Goal: Transaction & Acquisition: Purchase product/service

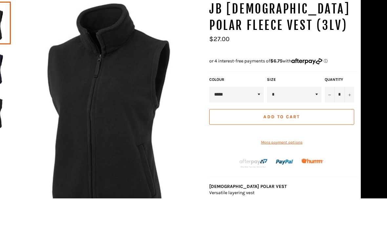
scroll to position [59, 0]
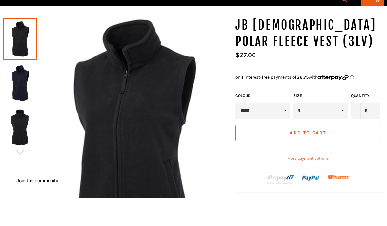
click at [25, 89] on link at bounding box center [20, 110] width 34 height 43
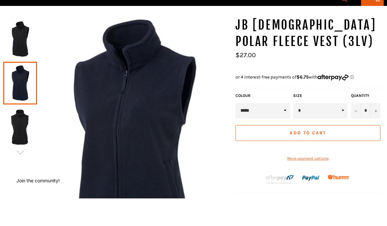
click at [19, 137] on img at bounding box center [20, 155] width 27 height 36
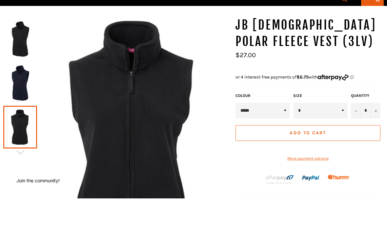
click at [17, 175] on icon "button" at bounding box center [20, 180] width 10 height 10
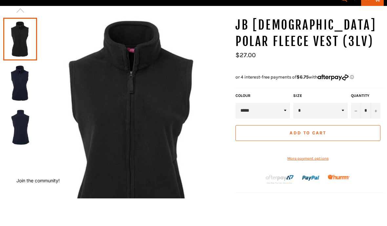
click at [24, 93] on img at bounding box center [20, 111] width 27 height 36
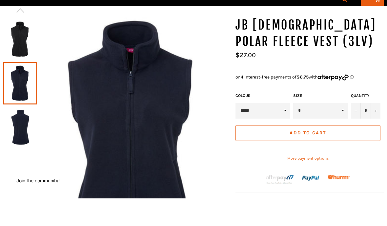
click at [22, 137] on img at bounding box center [20, 155] width 27 height 36
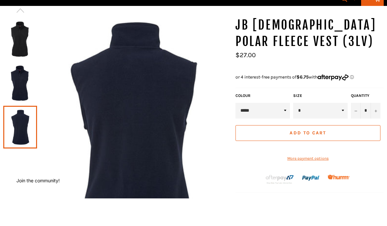
click at [16, 93] on img at bounding box center [20, 111] width 27 height 36
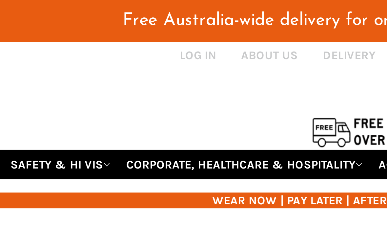
scroll to position [7, 0]
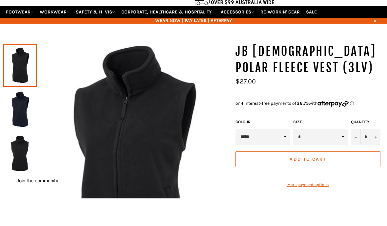
scroll to position [34, 0]
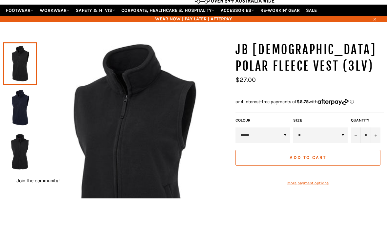
click at [340, 155] on select "* ** ** ** ** ** ** ** **" at bounding box center [320, 163] width 54 height 16
select select "**"
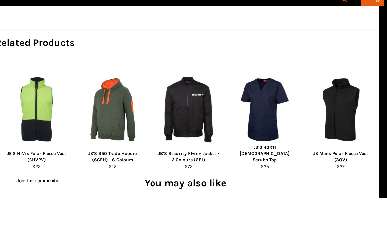
scroll to position [429, 8]
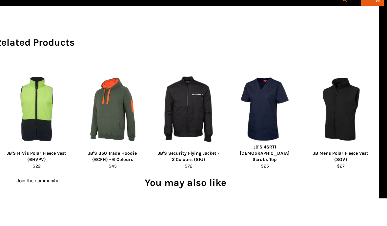
click at [348, 136] on div "View" at bounding box center [341, 146] width 70 height 113
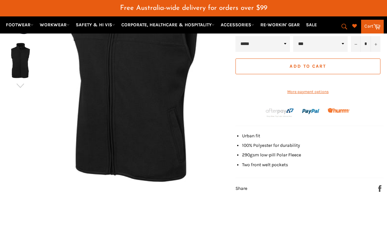
scroll to position [157, 0]
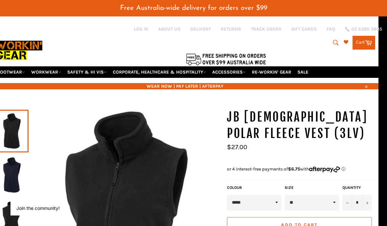
scroll to position [0, 9]
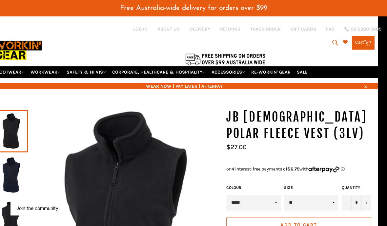
click at [47, 71] on link "WORKWEAR" at bounding box center [45, 71] width 35 height 11
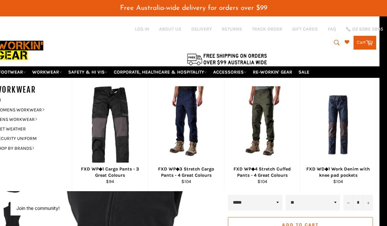
scroll to position [0, 0]
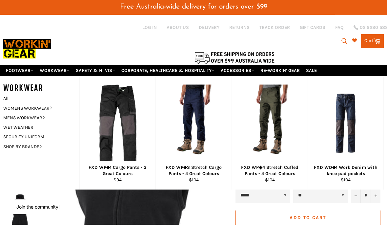
click at [13, 103] on link "All" at bounding box center [39, 100] width 79 height 10
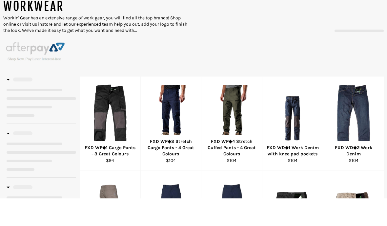
select select "******"
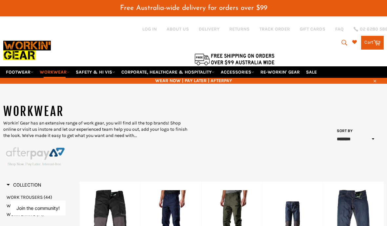
click at [60, 69] on link "WORKWEAR" at bounding box center [54, 71] width 35 height 11
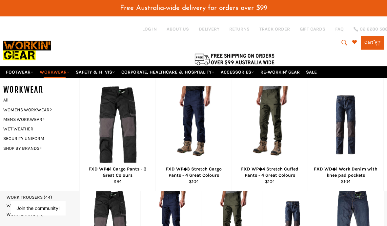
click at [17, 174] on div "WORKWEAR All WOMENS WORKWEAR HI VIS TOPS WINTER TOPS SHORTS AND SKIRTS WOMENS P…" at bounding box center [193, 134] width 381 height 113
click at [18, 177] on div "WORKWEAR All WOMENS WORKWEAR HI VIS TOPS WINTER TOPS SHORTS AND SKIRTS WOMENS P…" at bounding box center [193, 134] width 381 height 113
click at [17, 107] on link "WOMENS WORKWEAR" at bounding box center [36, 110] width 73 height 10
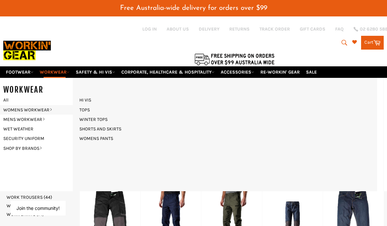
click at [84, 110] on link "TOPS" at bounding box center [84, 110] width 17 height 10
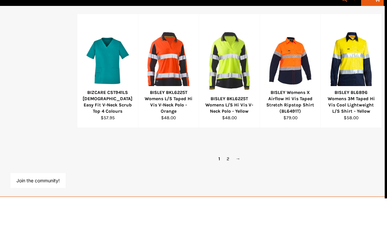
scroll to position [519, 2]
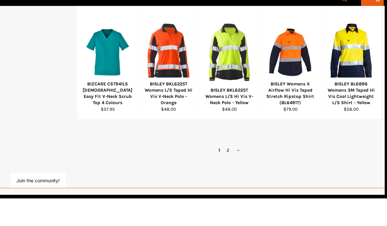
click at [228, 173] on link "2" at bounding box center [228, 178] width 9 height 10
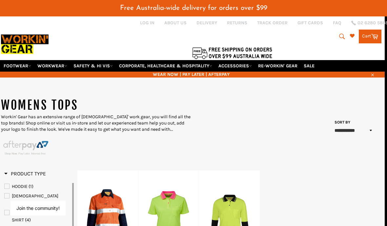
scroll to position [0, 2]
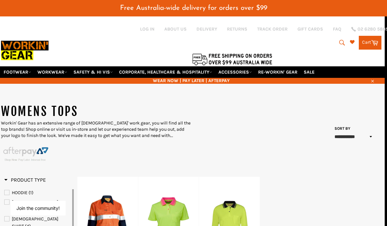
click at [340, 42] on icon "submit" at bounding box center [342, 42] width 7 height 7
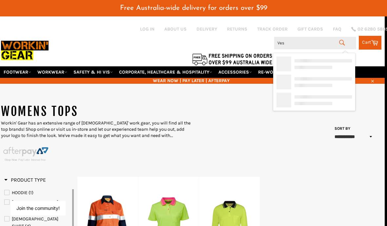
type input "Vest"
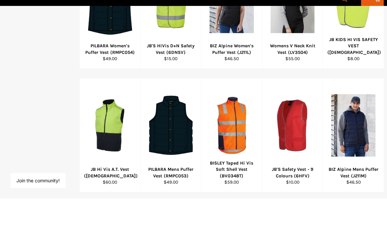
scroll to position [419, 0]
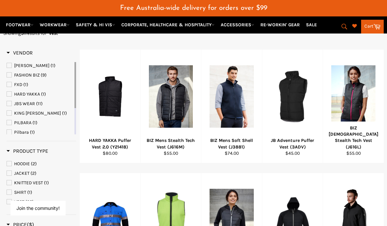
scroll to position [95, 0]
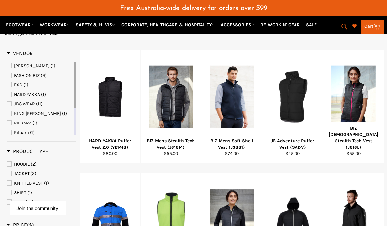
click at [229, 99] on span "View" at bounding box center [232, 107] width 44 height 17
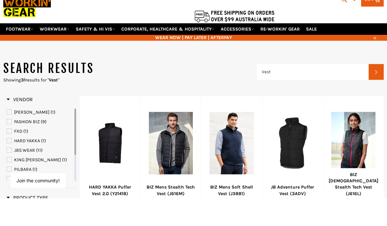
scroll to position [16, 0]
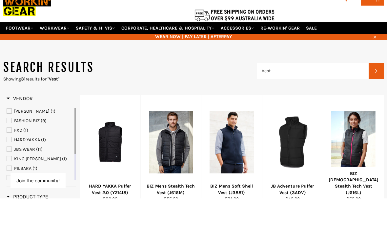
click at [109, 131] on div "View" at bounding box center [110, 179] width 61 height 113
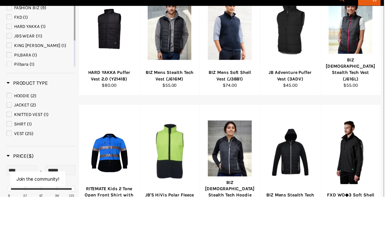
scroll to position [129, 0]
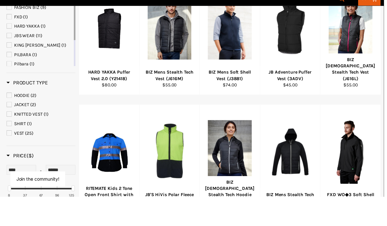
click at [229, 182] on span "View" at bounding box center [232, 190] width 44 height 17
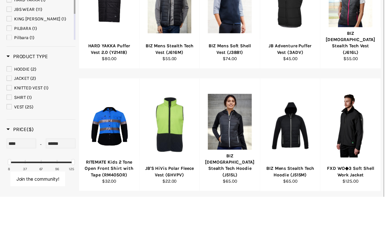
scroll to position [0, 0]
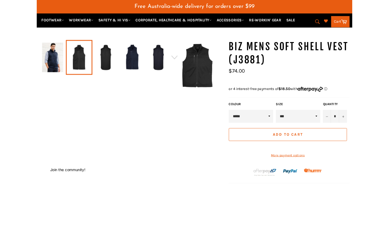
scroll to position [43, 0]
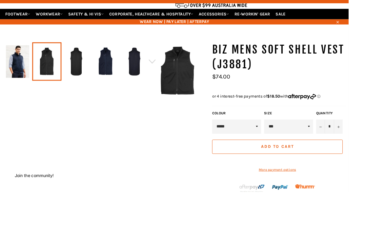
click at [168, 127] on div "BIZ Mens Soft Shell Vest (J3881) COLOUR" at bounding box center [190, 197] width 387 height 275
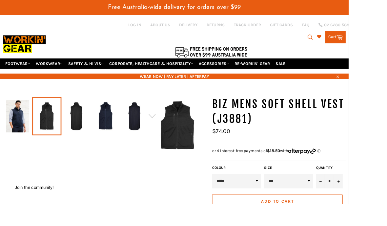
scroll to position [0, 0]
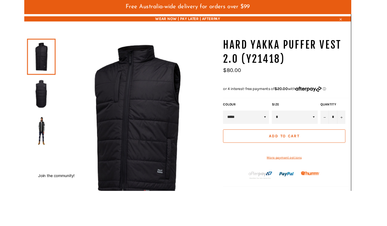
scroll to position [49, 0]
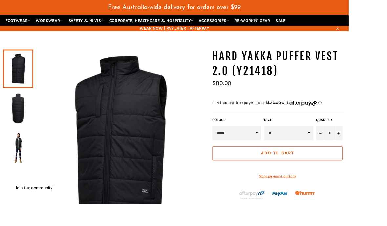
click at [21, 118] on img at bounding box center [20, 120] width 27 height 36
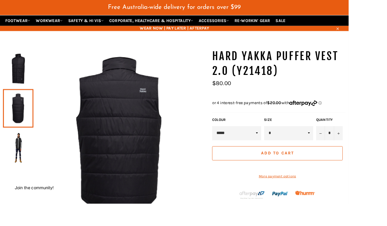
click at [19, 159] on img at bounding box center [20, 164] width 27 height 36
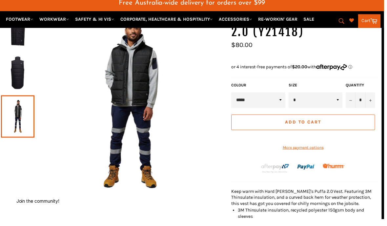
scroll to position [96, 0]
